Goal: Check status

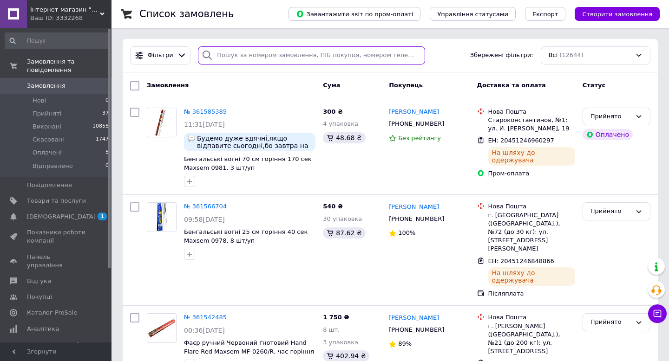
click at [250, 55] on input "search" at bounding box center [311, 55] width 227 height 18
paste input "360670133"
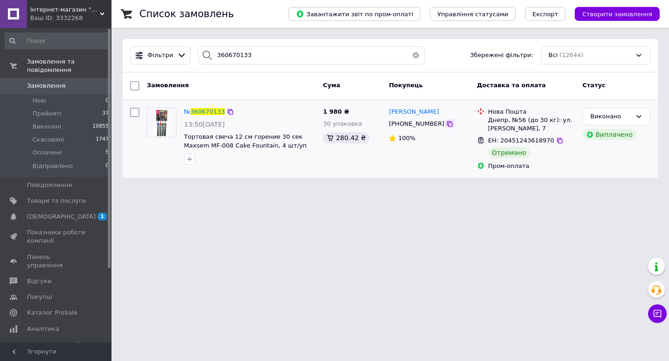
click at [446, 126] on icon at bounding box center [449, 123] width 7 height 7
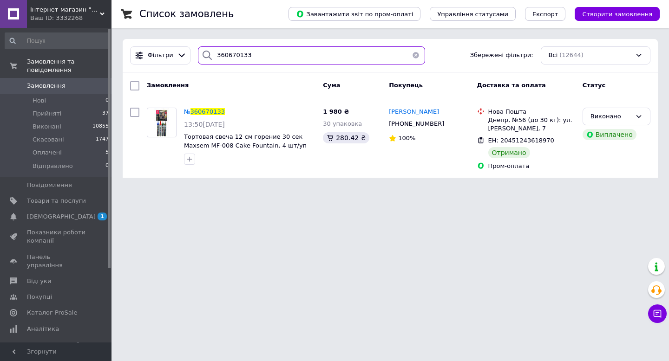
click at [270, 56] on input "360670133" at bounding box center [311, 55] width 227 height 18
paste input "1141224"
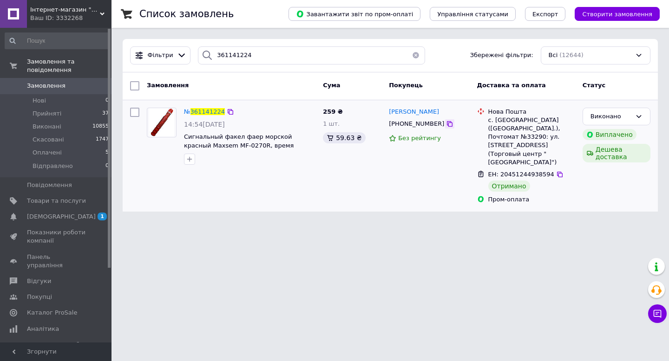
click at [446, 125] on icon at bounding box center [449, 123] width 7 height 7
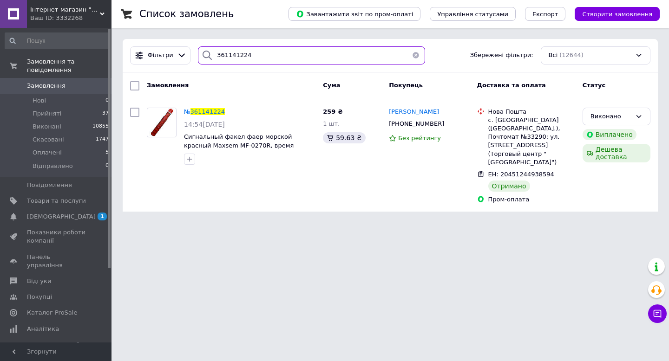
click at [273, 55] on input "361141224" at bounding box center [311, 55] width 227 height 18
paste input "0955637"
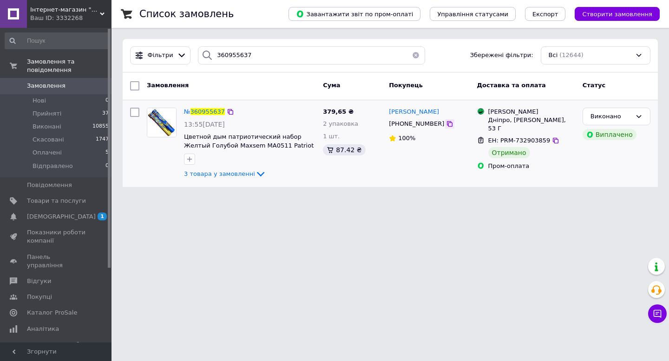
click at [446, 124] on icon at bounding box center [449, 123] width 7 height 7
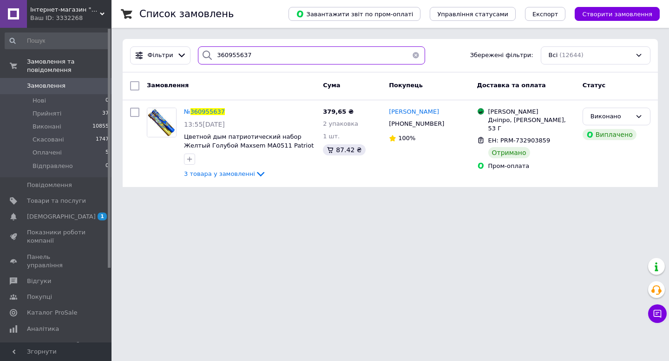
click at [278, 57] on input "360955637" at bounding box center [311, 55] width 227 height 18
paste input "8635022"
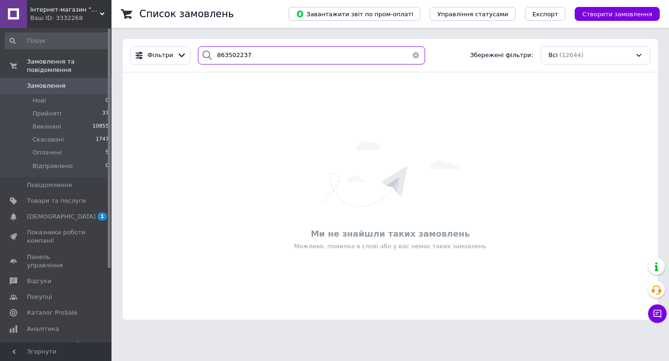
type input "863502237"
